Goal: Check status: Check status

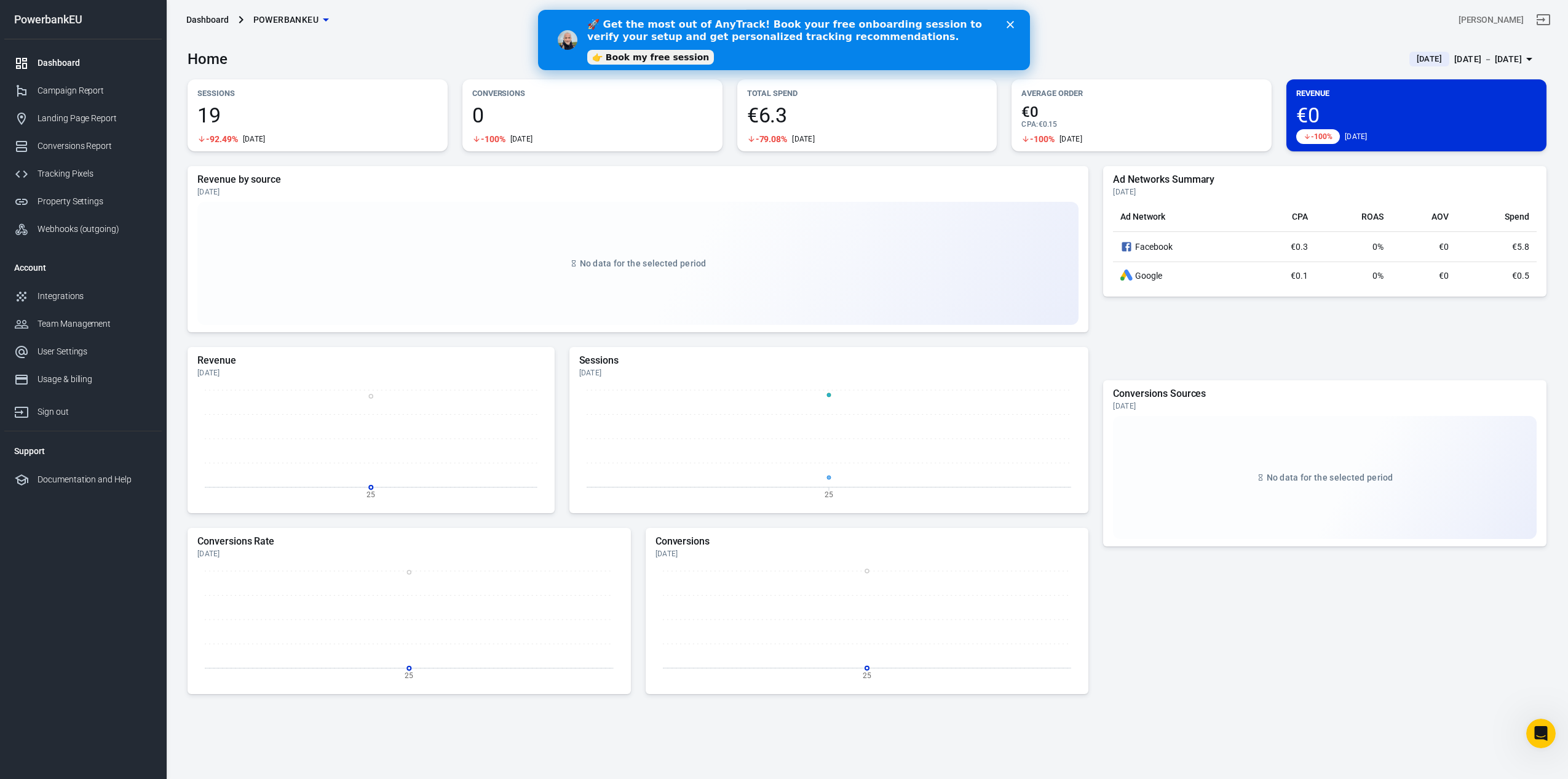
scroll to position [3139, 0]
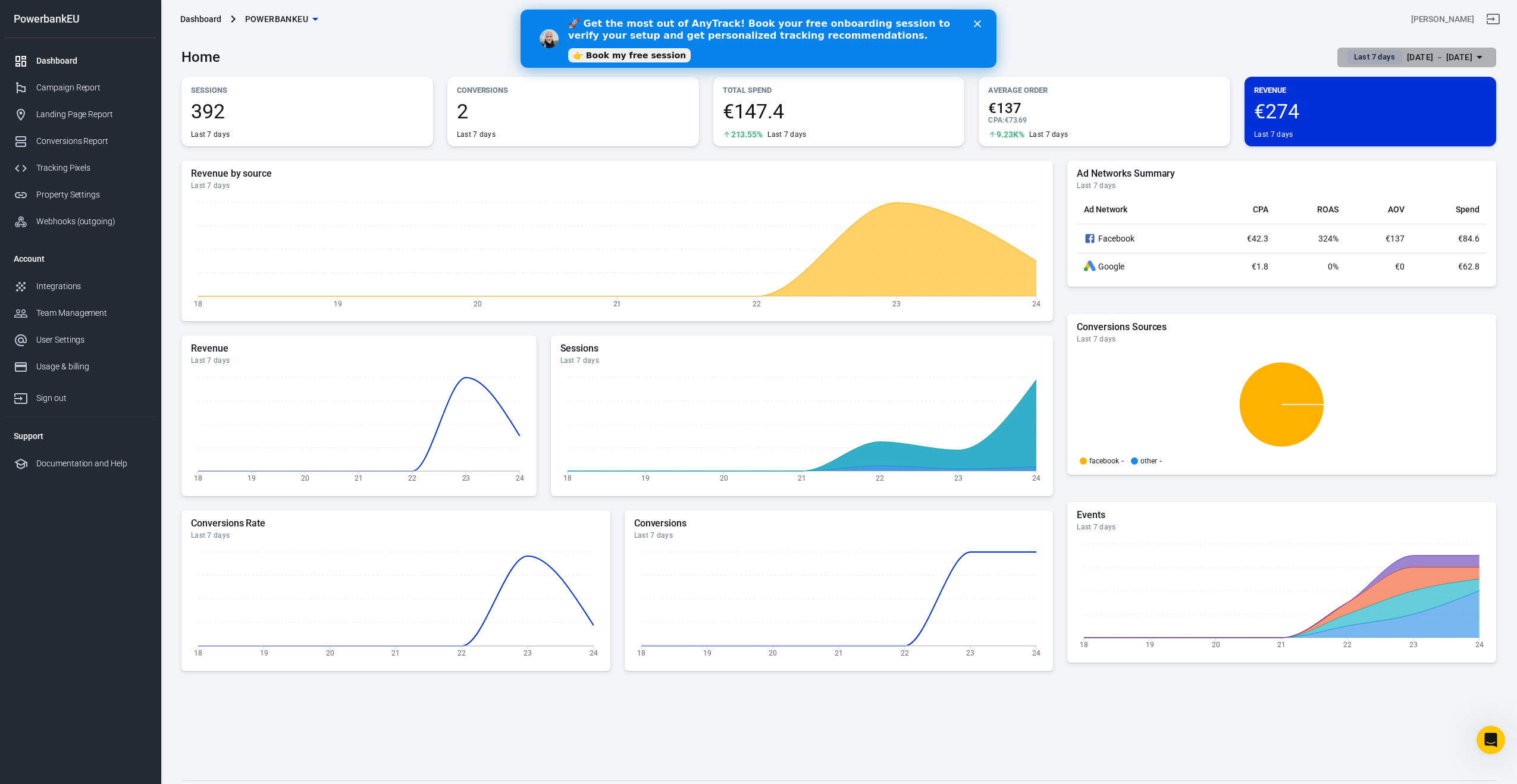
click at [1355, 53] on span "Last 7 days" at bounding box center [1374, 57] width 51 height 12
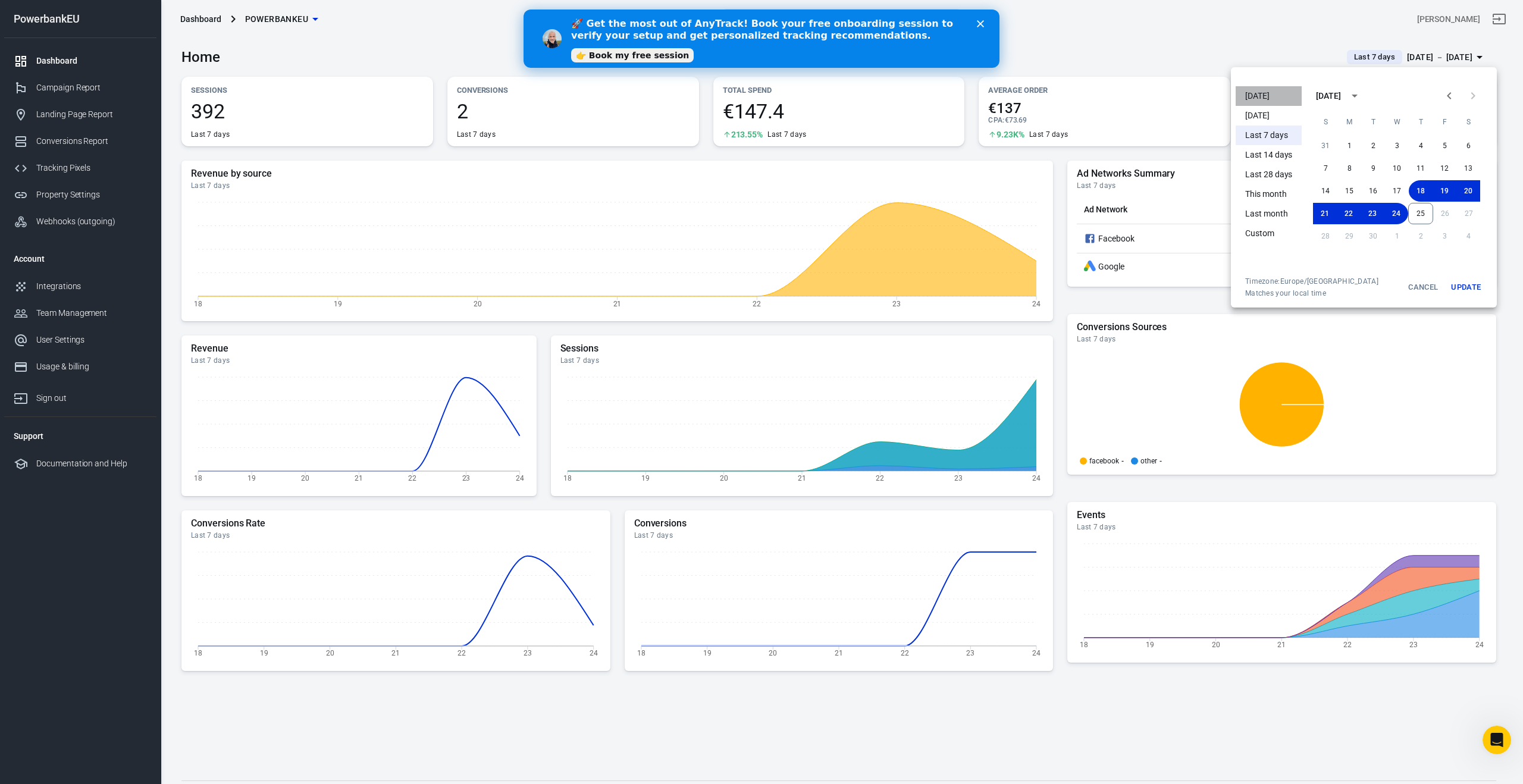
click at [1261, 93] on li "[DATE]" at bounding box center [1268, 96] width 66 height 20
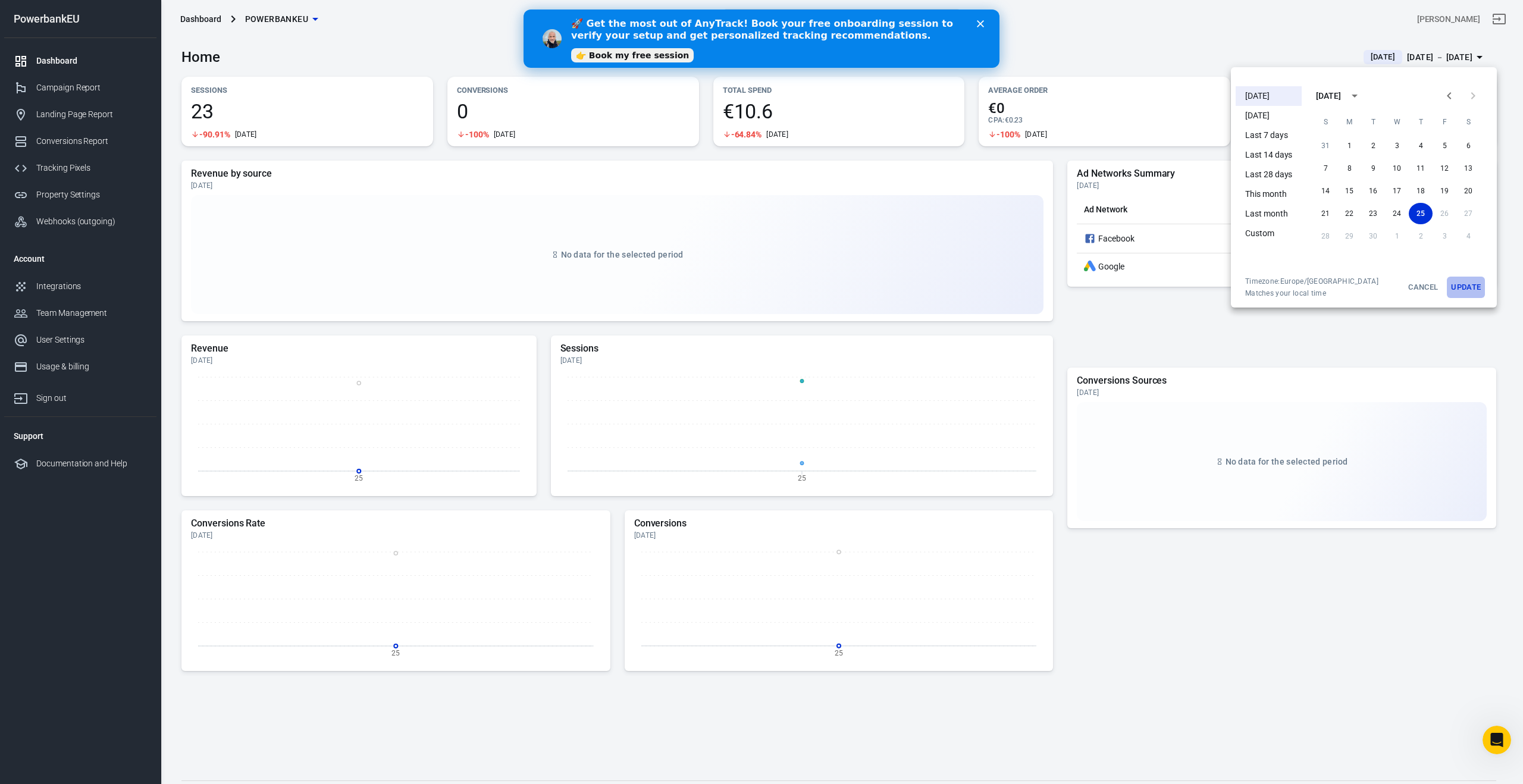
click at [1476, 283] on button "Update" at bounding box center [1466, 287] width 38 height 21
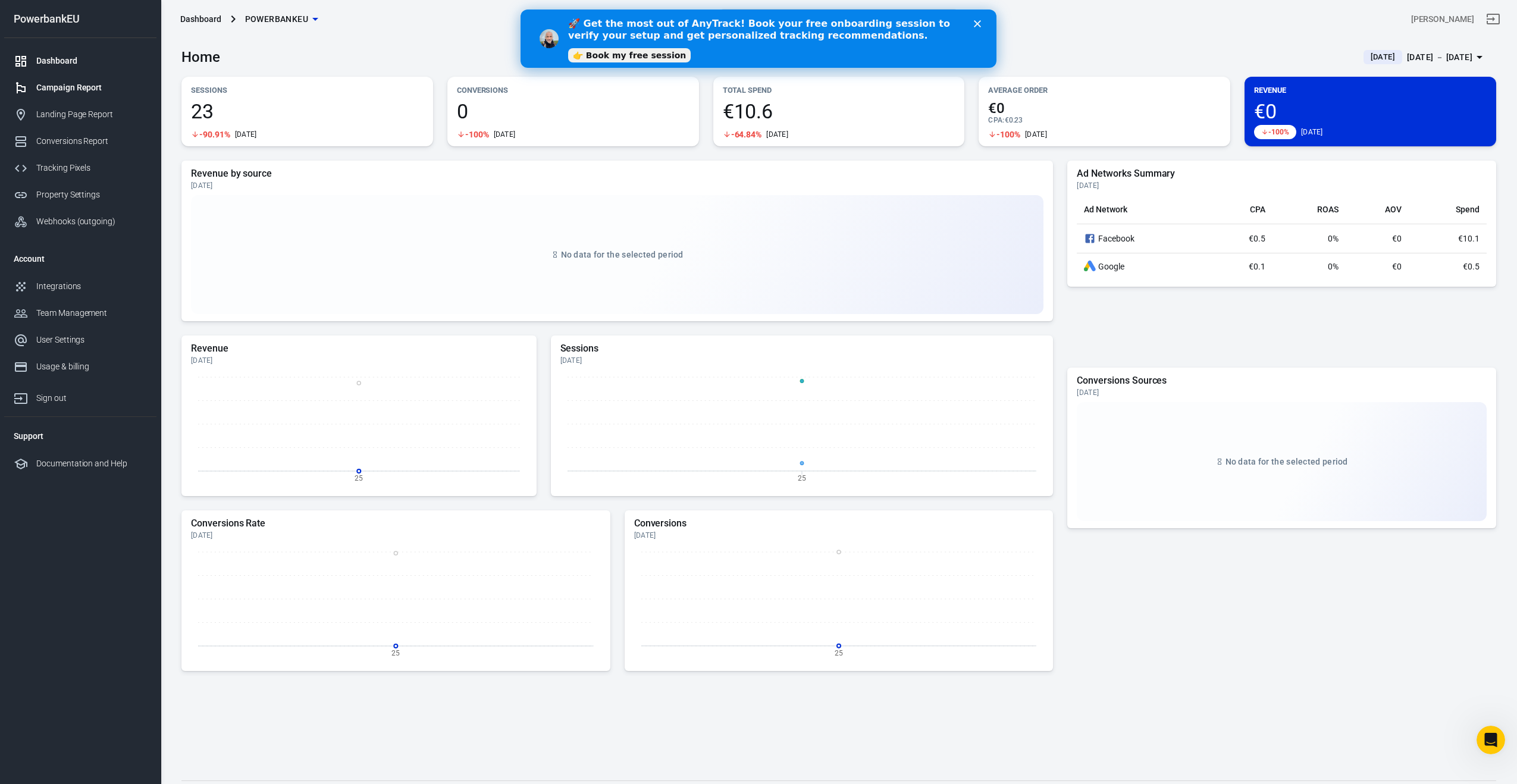
click at [57, 87] on div "Campaign Report" at bounding box center [91, 87] width 111 height 12
